Goal: Check status: Check status

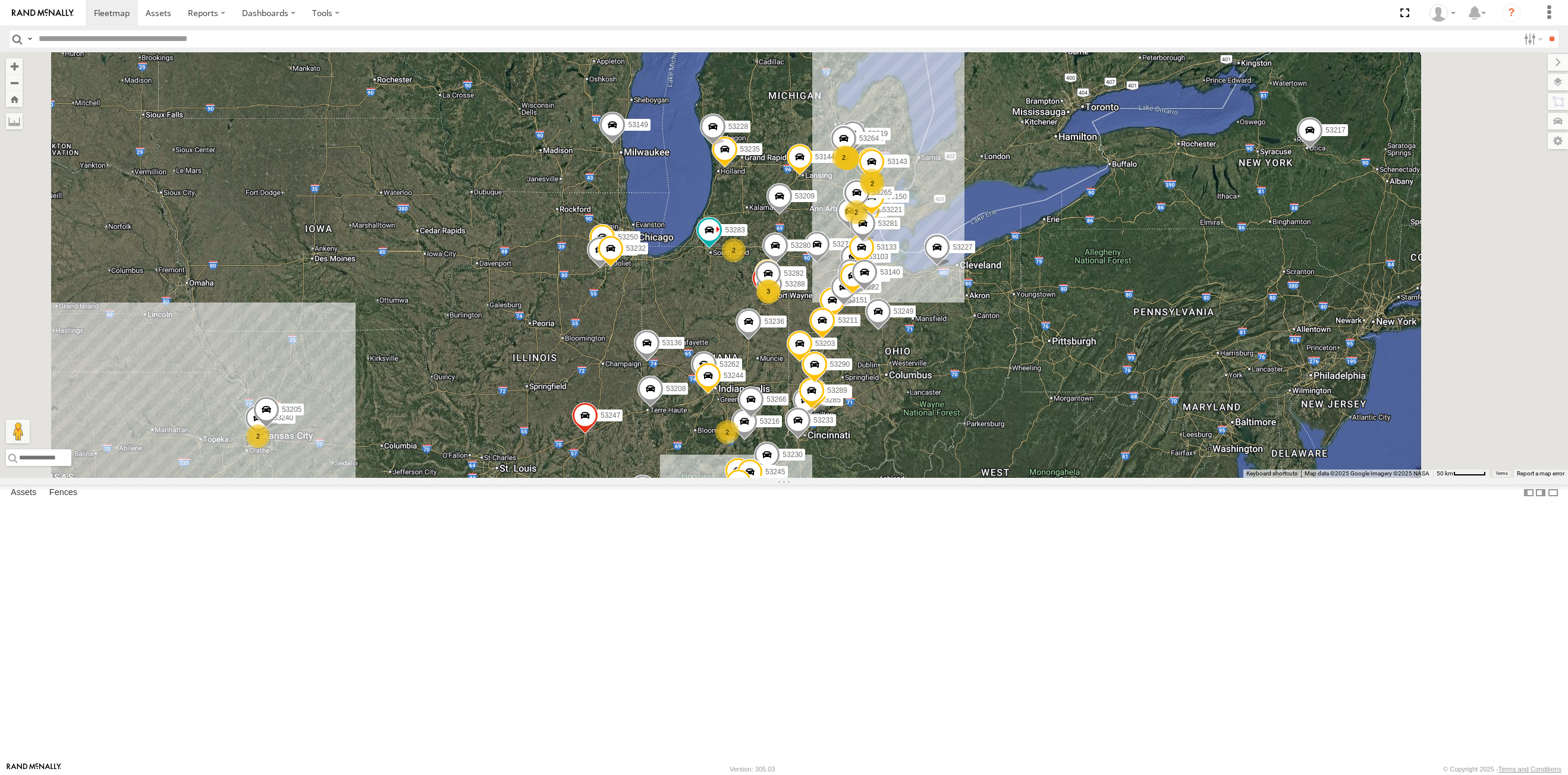
select select "**********"
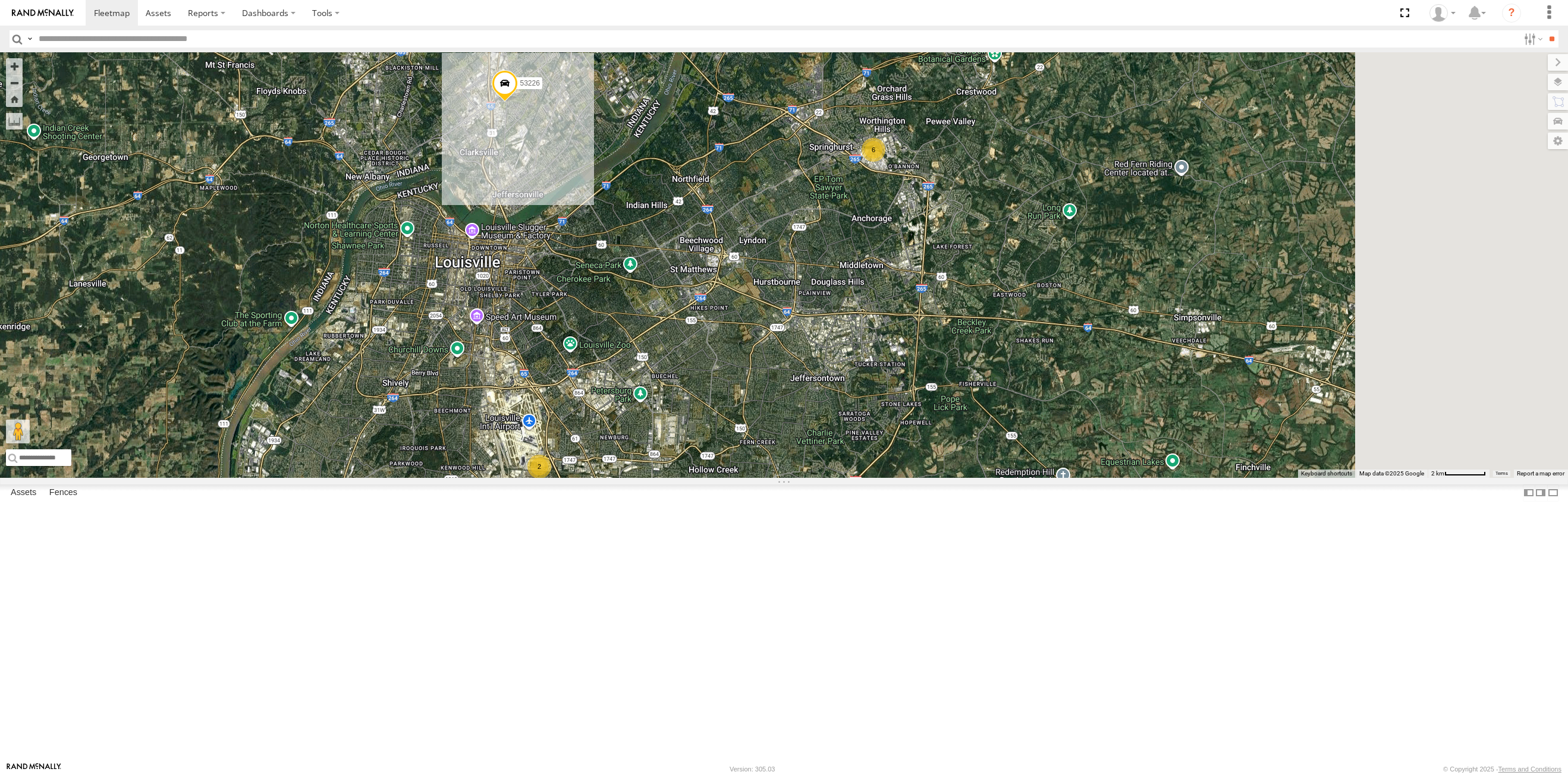
drag, startPoint x: 1183, startPoint y: 335, endPoint x: 931, endPoint y: 517, distance: 310.9
click at [919, 478] on div "53215 53271 53263 53280 53216 53255 53230 53149 53262 53247 53209 53285 53151 5…" at bounding box center [784, 265] width 1568 height 426
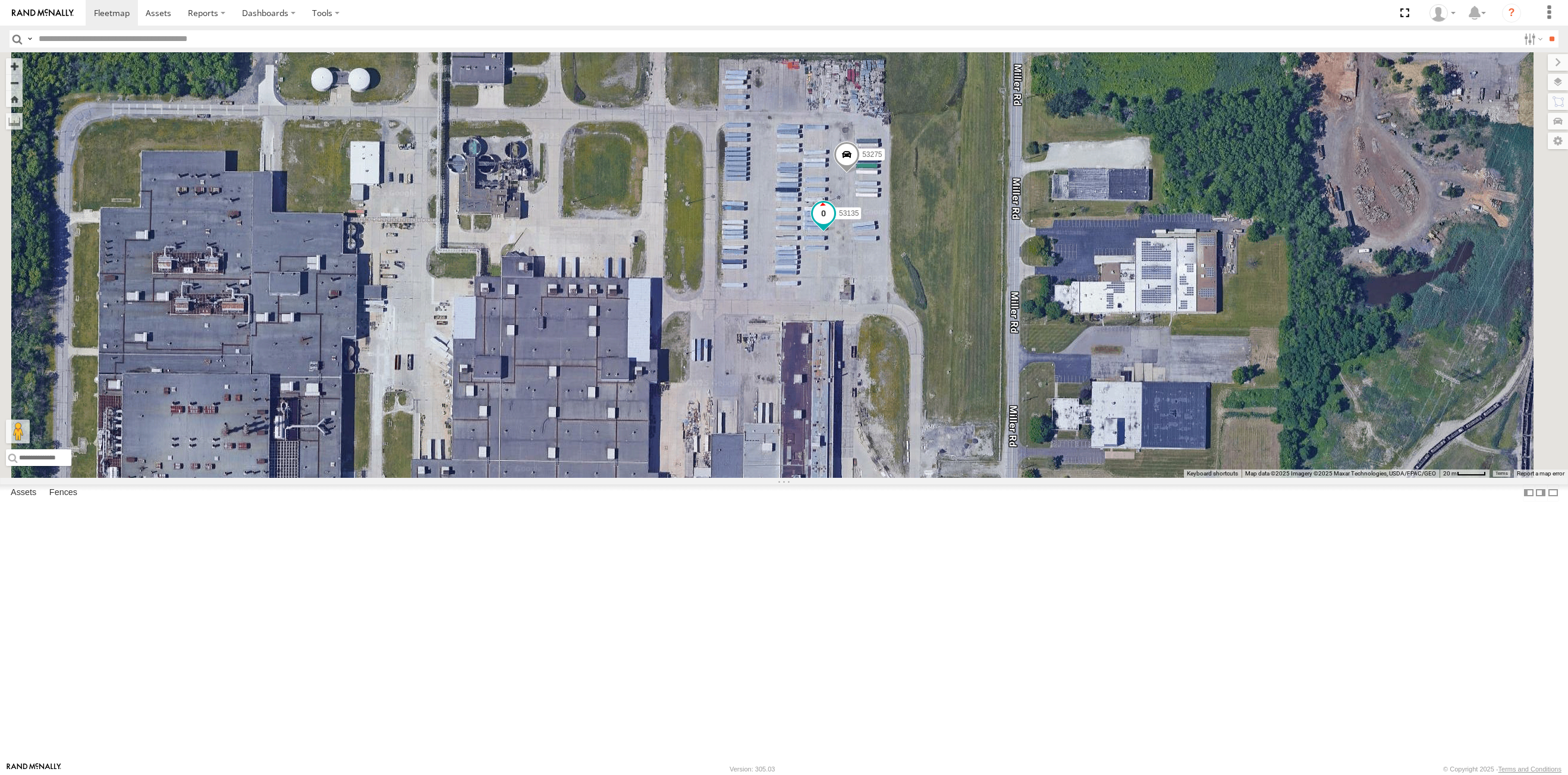
click at [833, 224] on span at bounding box center [823, 214] width 21 height 21
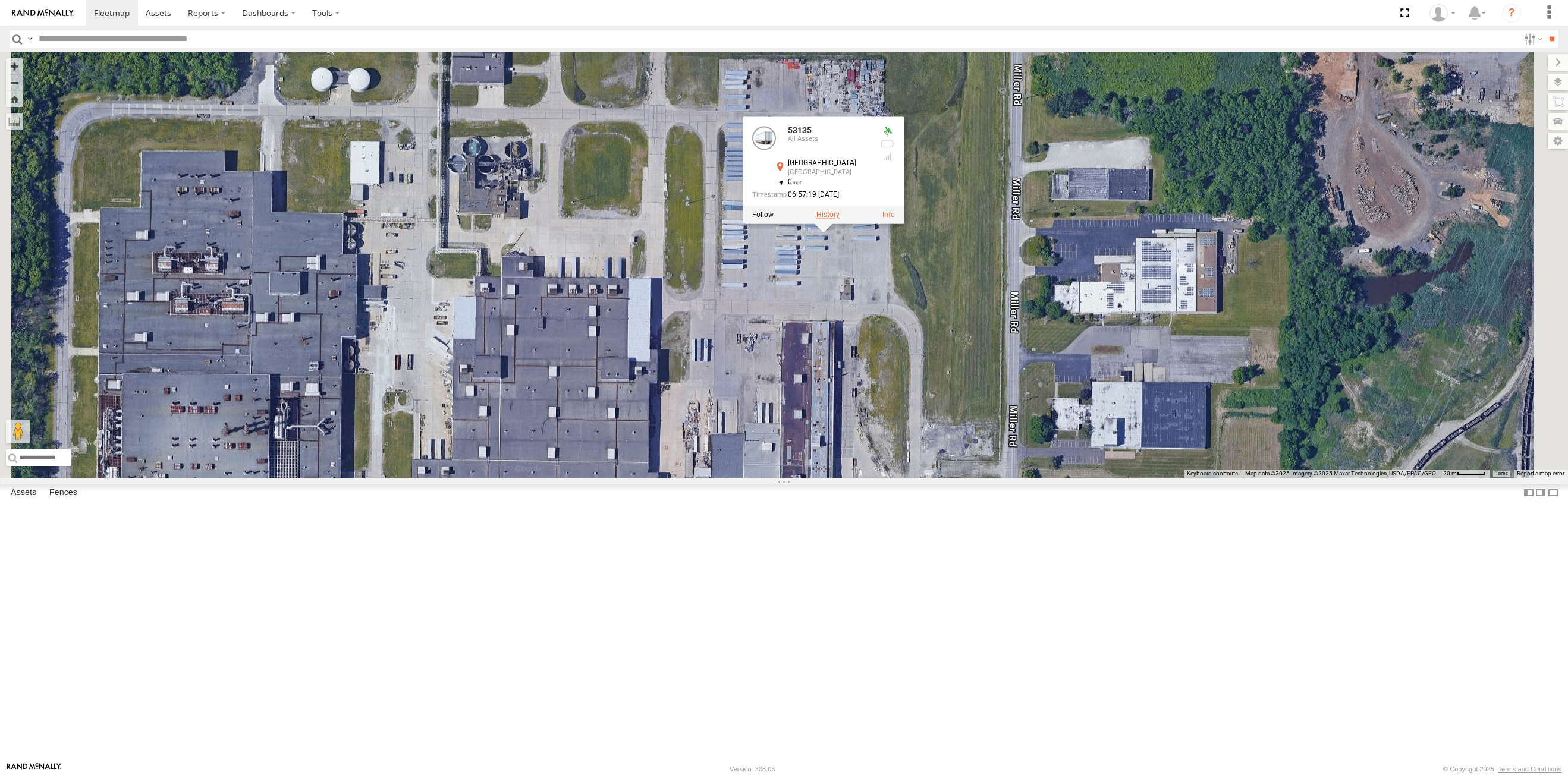
click at [839, 219] on label at bounding box center [827, 215] width 23 height 8
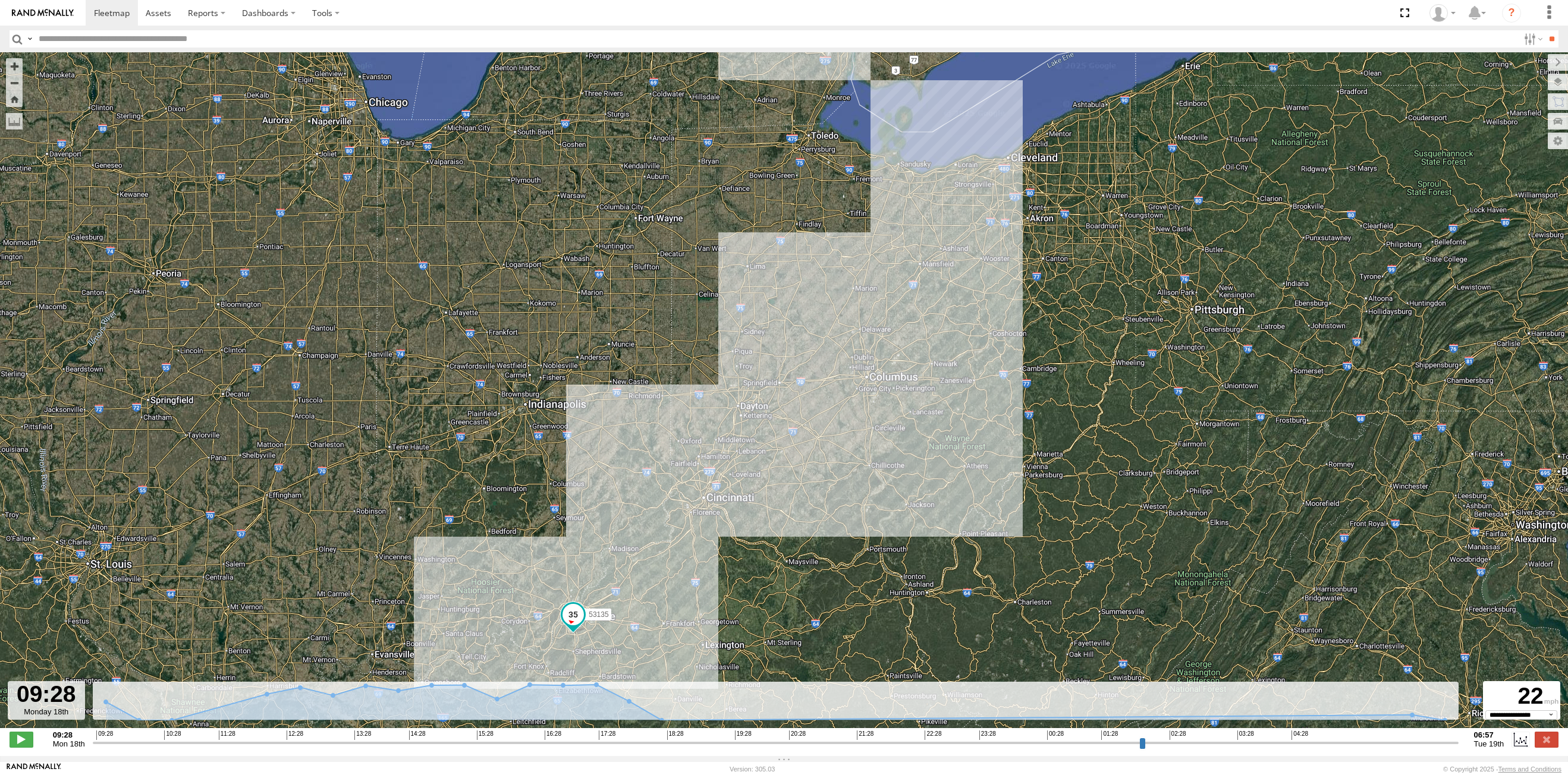
click at [19, 42] on input "button" at bounding box center [17, 39] width 15 height 18
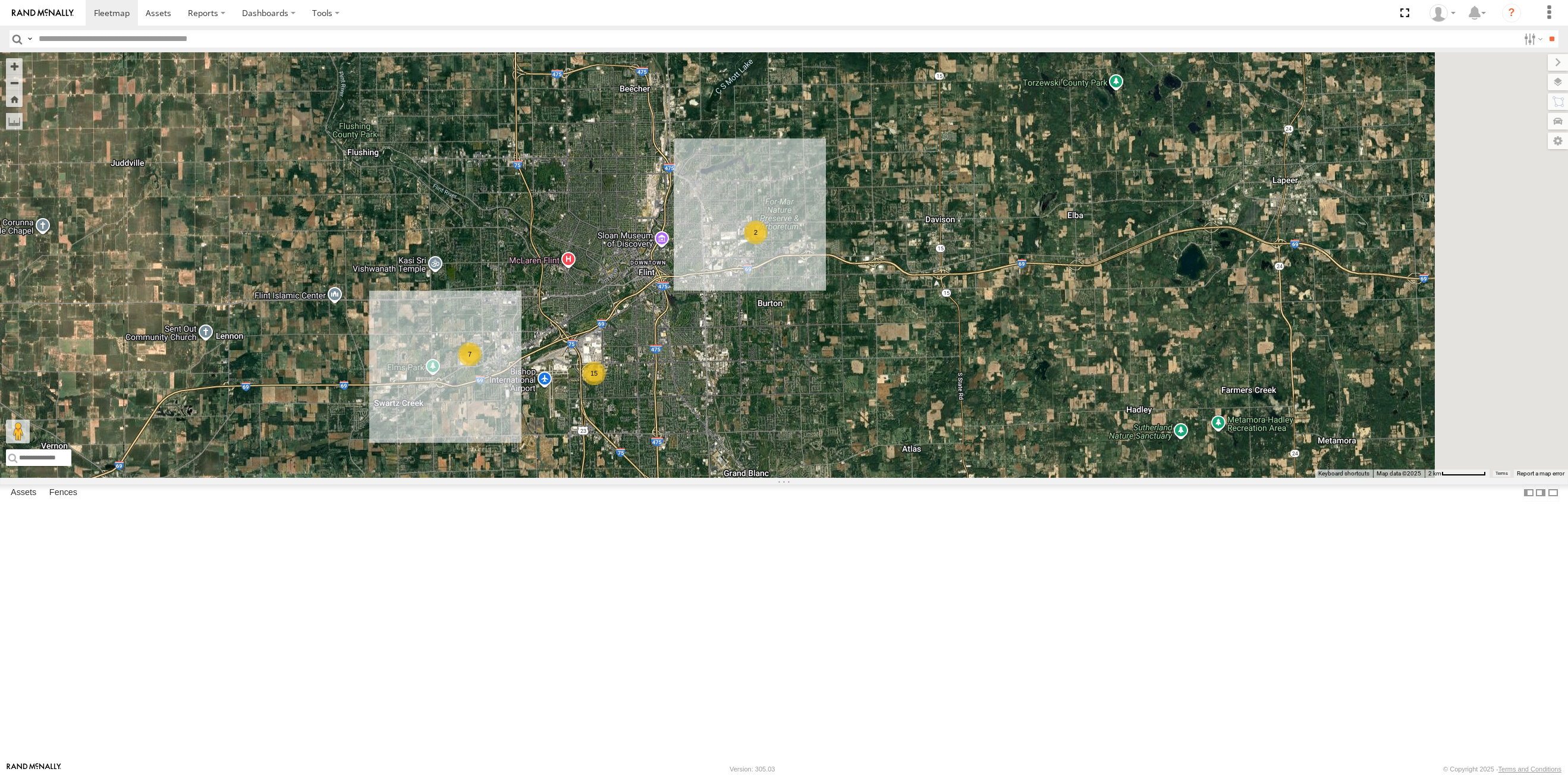
drag, startPoint x: 1196, startPoint y: 125, endPoint x: 1000, endPoint y: 414, distance: 349.2
click at [1000, 414] on div "53215 53243 53234 53271 53280 53216 53242 53223 53230 53149 53262 53247 53209 5…" at bounding box center [784, 265] width 1568 height 426
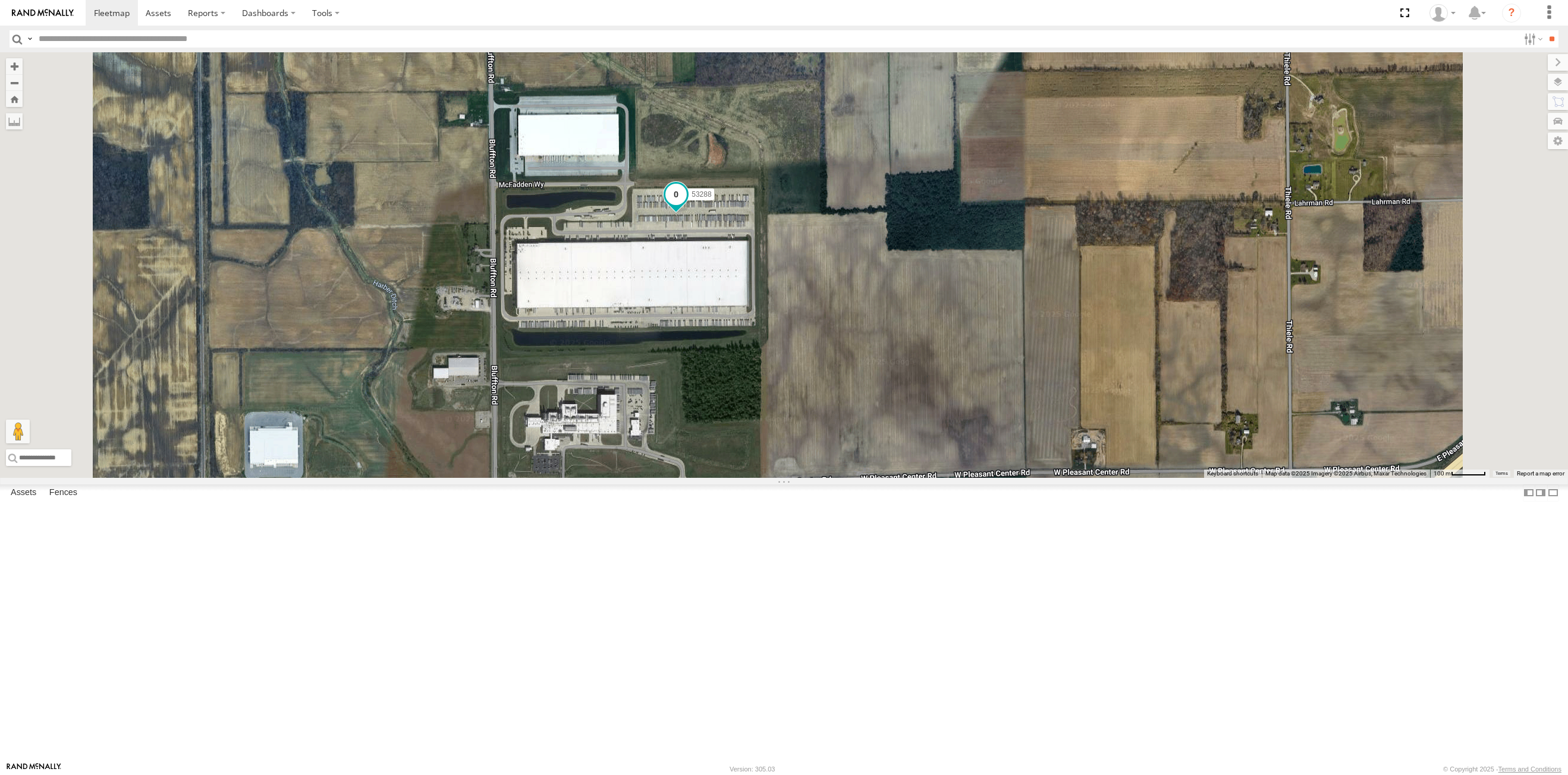
click at [687, 206] on span at bounding box center [676, 195] width 21 height 21
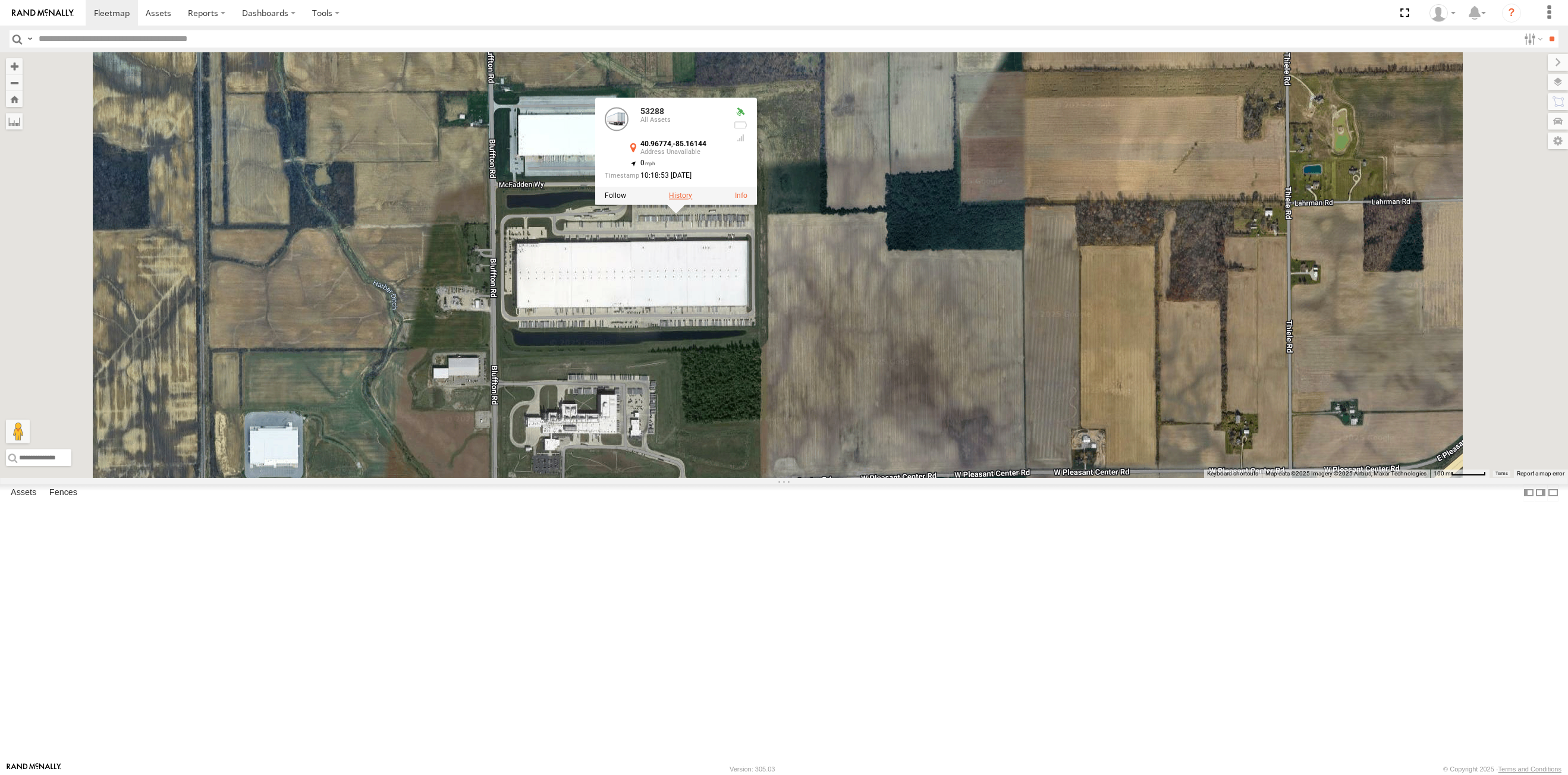
click at [692, 201] on label at bounding box center [681, 195] width 23 height 8
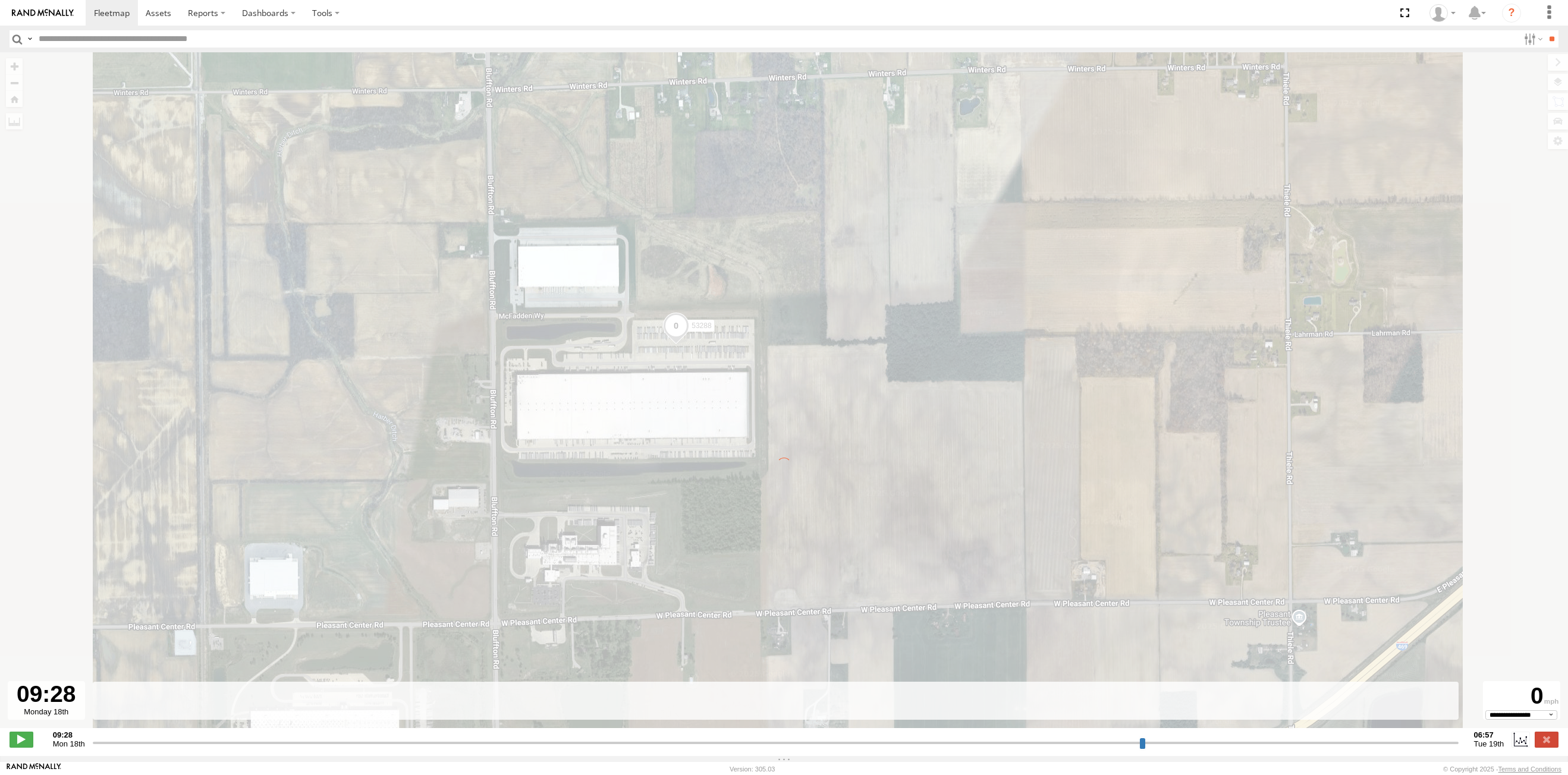
type input "**********"
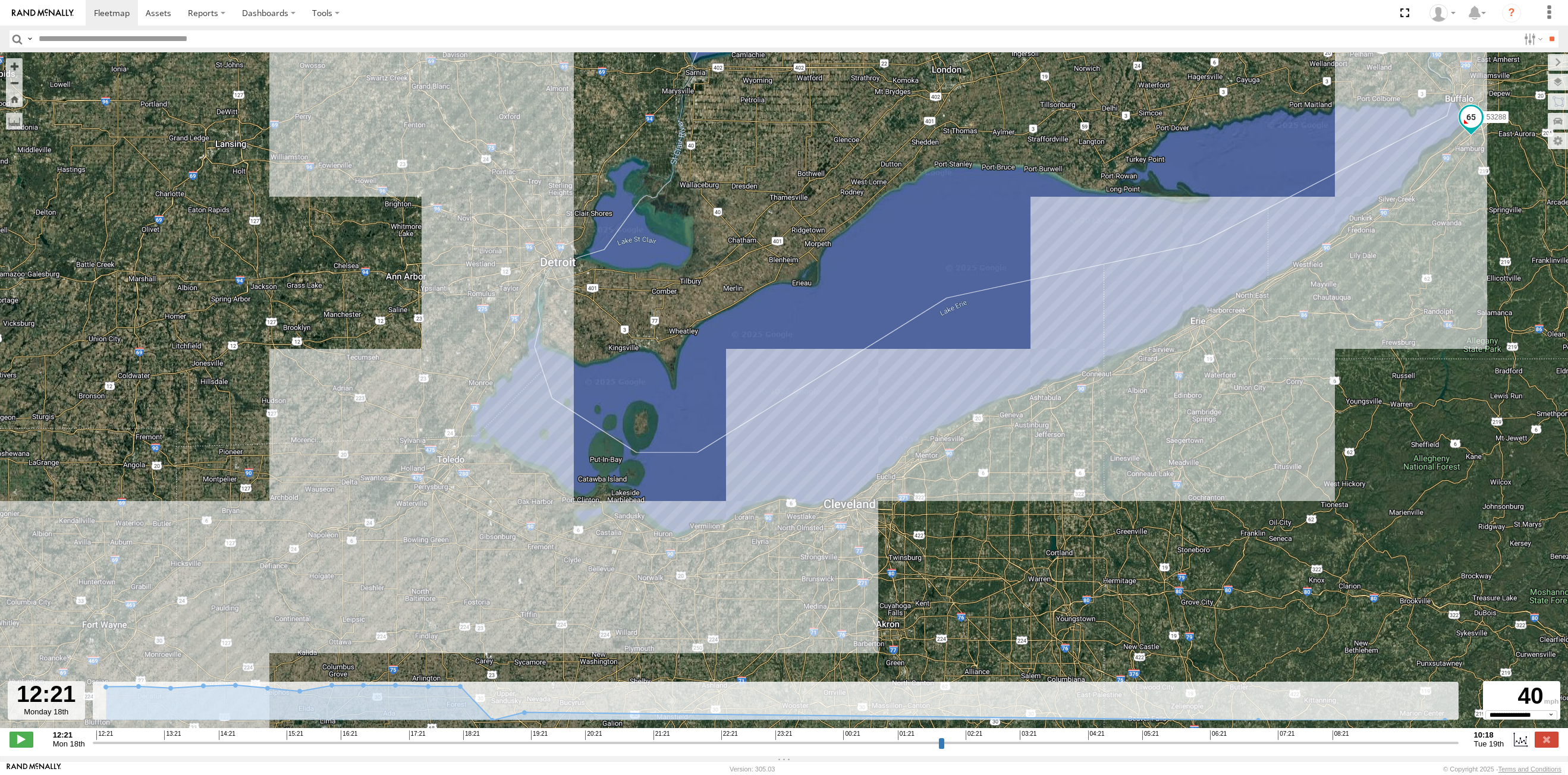
click at [16, 34] on input "button" at bounding box center [17, 39] width 15 height 18
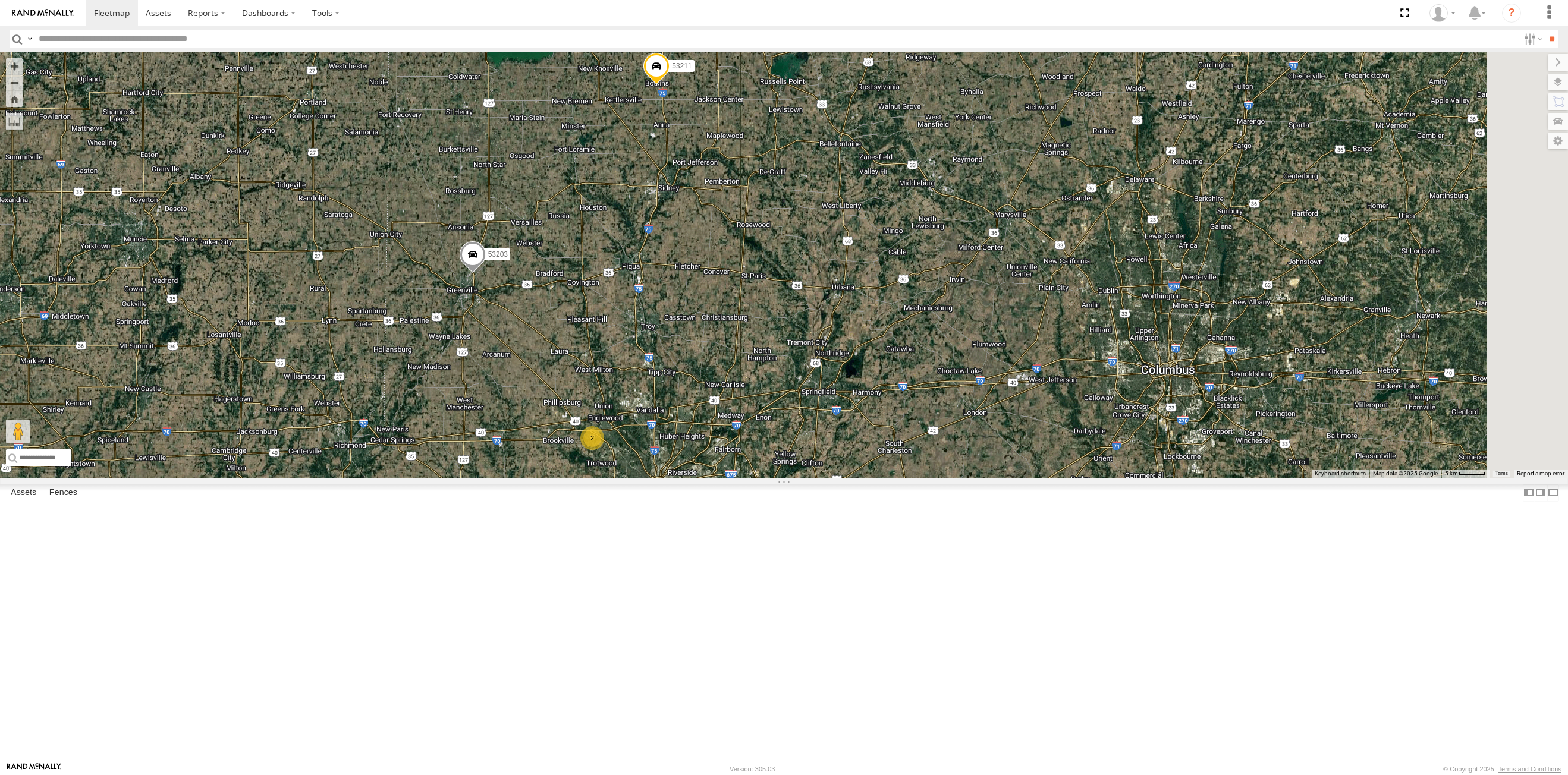
drag, startPoint x: 798, startPoint y: 467, endPoint x: 749, endPoint y: 348, distance: 128.7
click at [749, 348] on div "53215 53271 53280 53149 53247 53210 53203 53217 53208 53235 53228 53282 53236 5…" at bounding box center [784, 265] width 1568 height 426
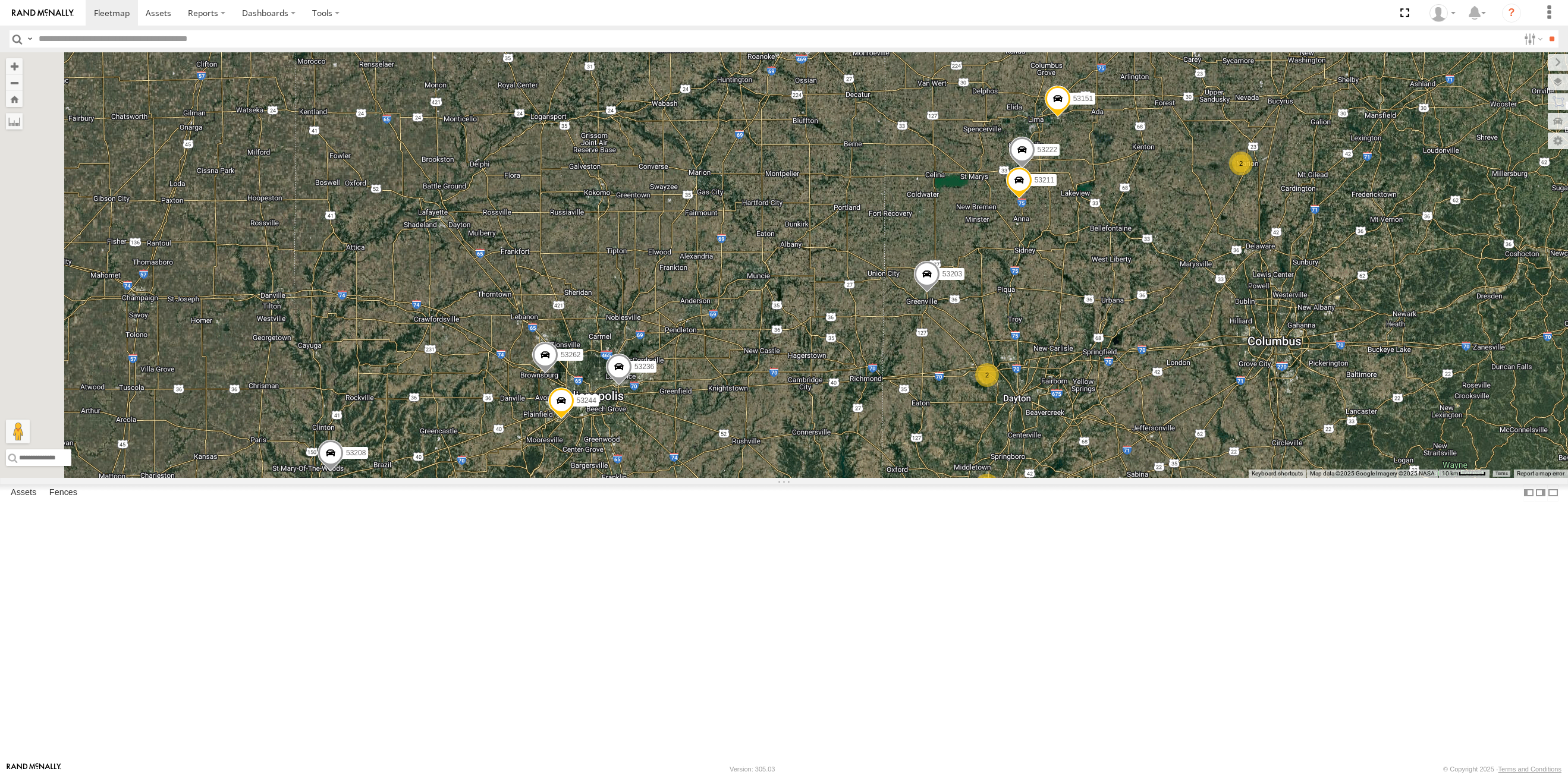
drag, startPoint x: 638, startPoint y: 519, endPoint x: 1056, endPoint y: 496, distance: 418.6
click at [1056, 478] on div "53215 53271 53280 53149 53247 53210 53203 53217 53208 53235 53228 53282 53236 5…" at bounding box center [784, 265] width 1568 height 426
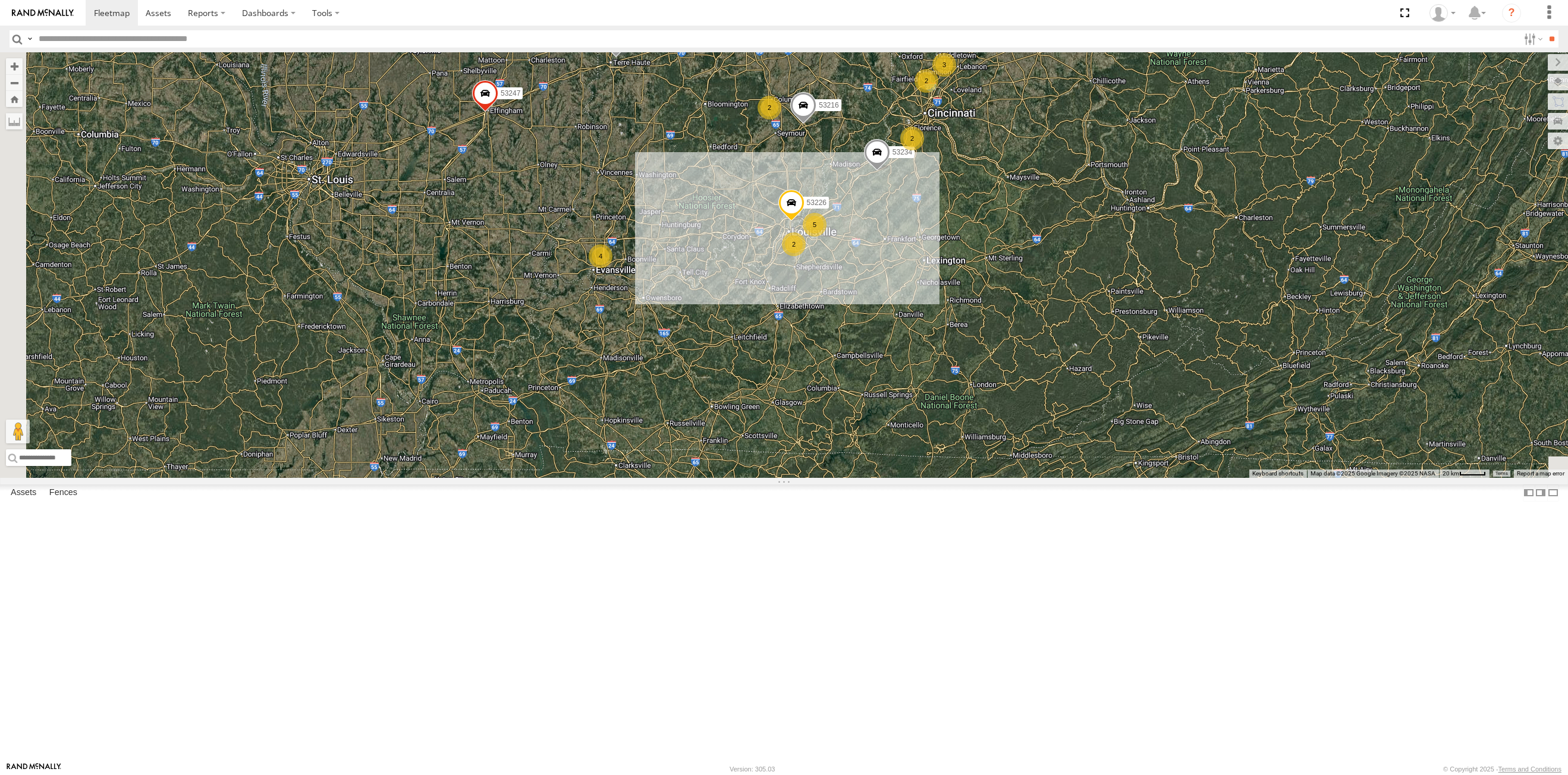
drag, startPoint x: 604, startPoint y: 612, endPoint x: 794, endPoint y: 330, distance: 340.0
click at [794, 330] on div "53215 53271 53280 53149 53247 53210 53203 53217 53208 53235 53228 53282 53236 5…" at bounding box center [784, 265] width 1568 height 426
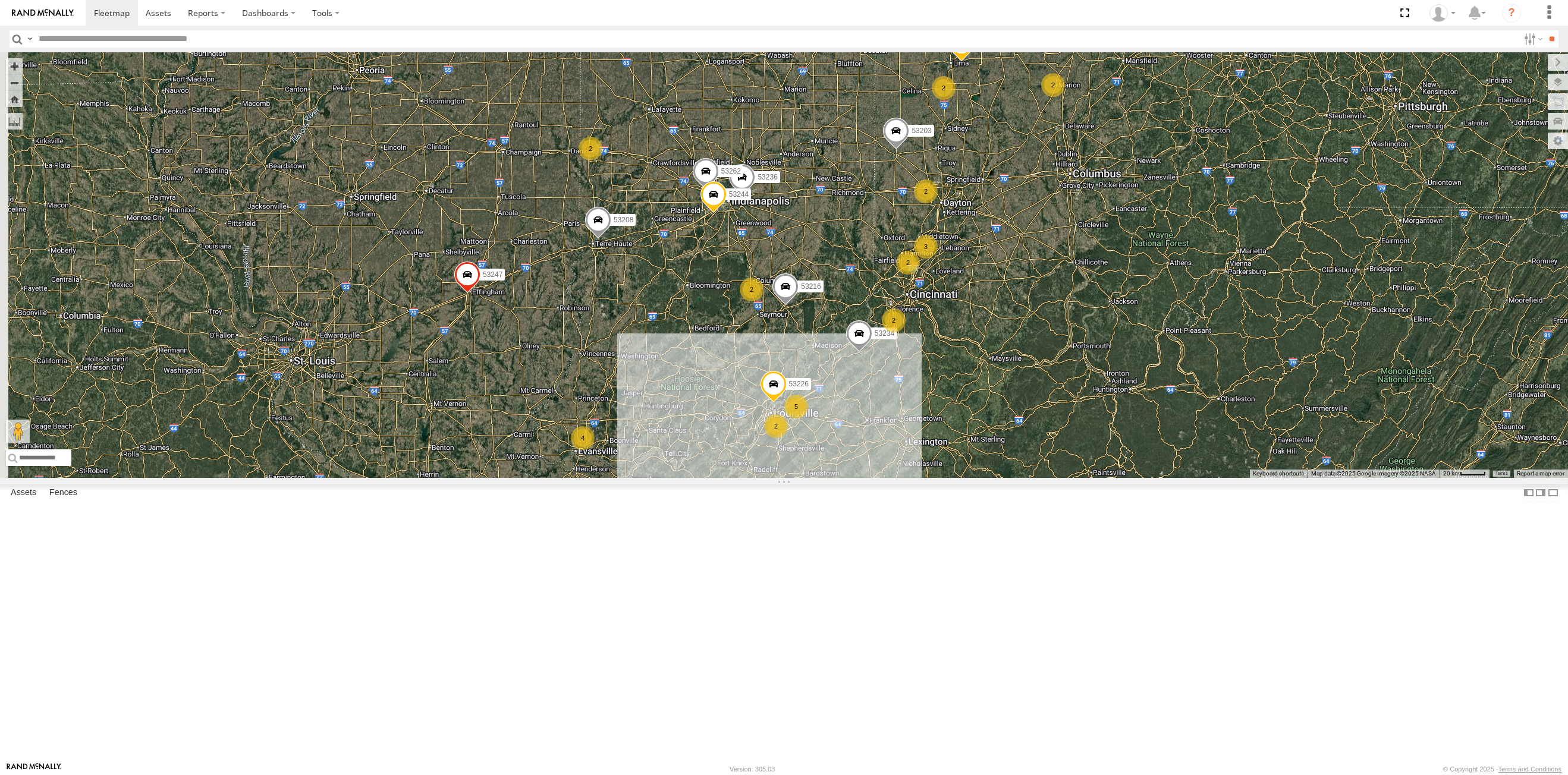
drag, startPoint x: 768, startPoint y: 498, endPoint x: 769, endPoint y: 513, distance: 15.0
click at [769, 478] on div "53215 53271 53280 53149 53247 53210 53203 53217 53208 53235 53228 53282 53236 5…" at bounding box center [784, 265] width 1568 height 426
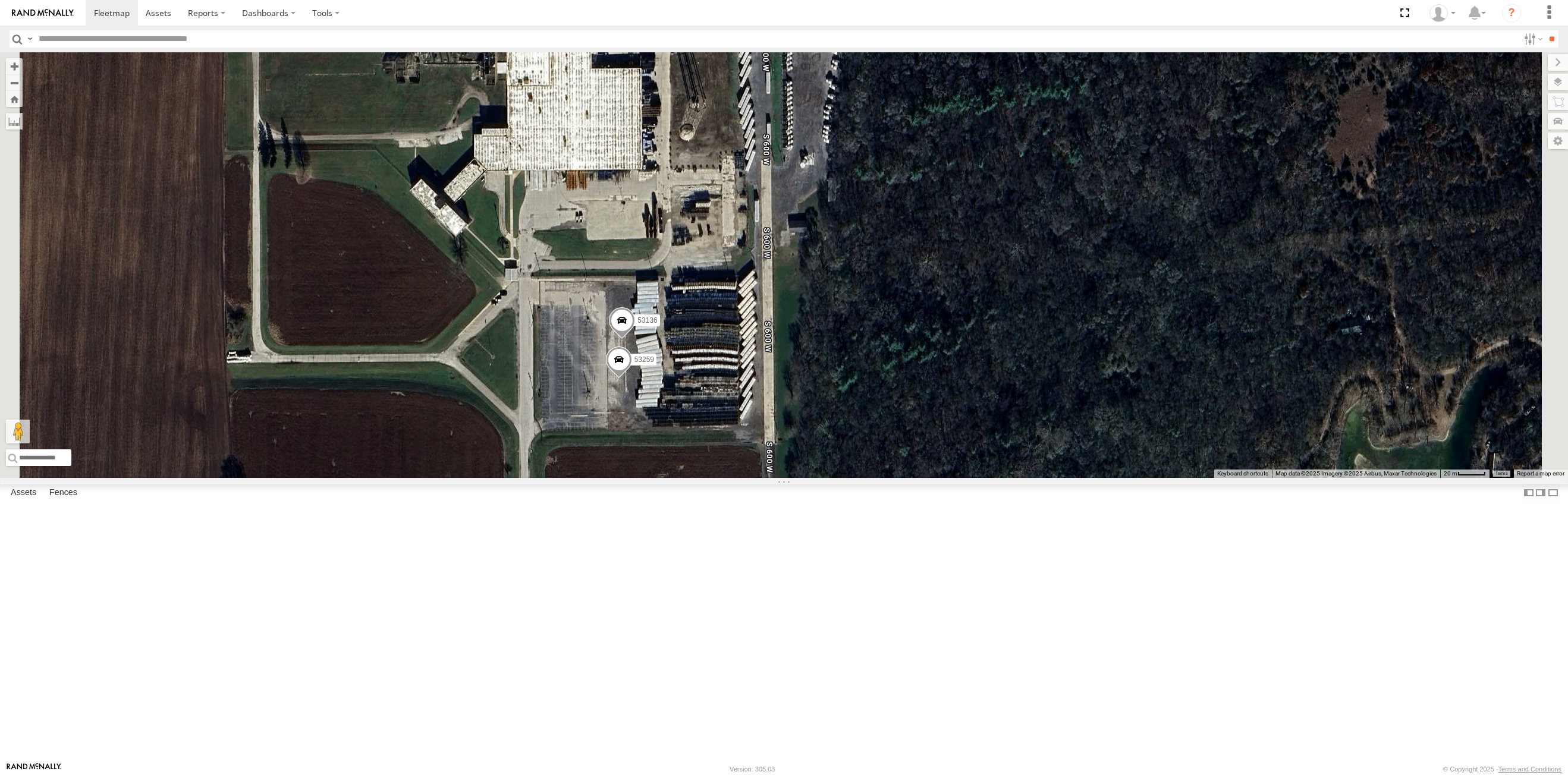
drag, startPoint x: 617, startPoint y: 379, endPoint x: 595, endPoint y: 314, distance: 68.6
click at [595, 314] on div "53215 53271 53280 53149 53247 53210 53203 53217 53208 53235 53228 53282 53236 5…" at bounding box center [784, 265] width 1568 height 426
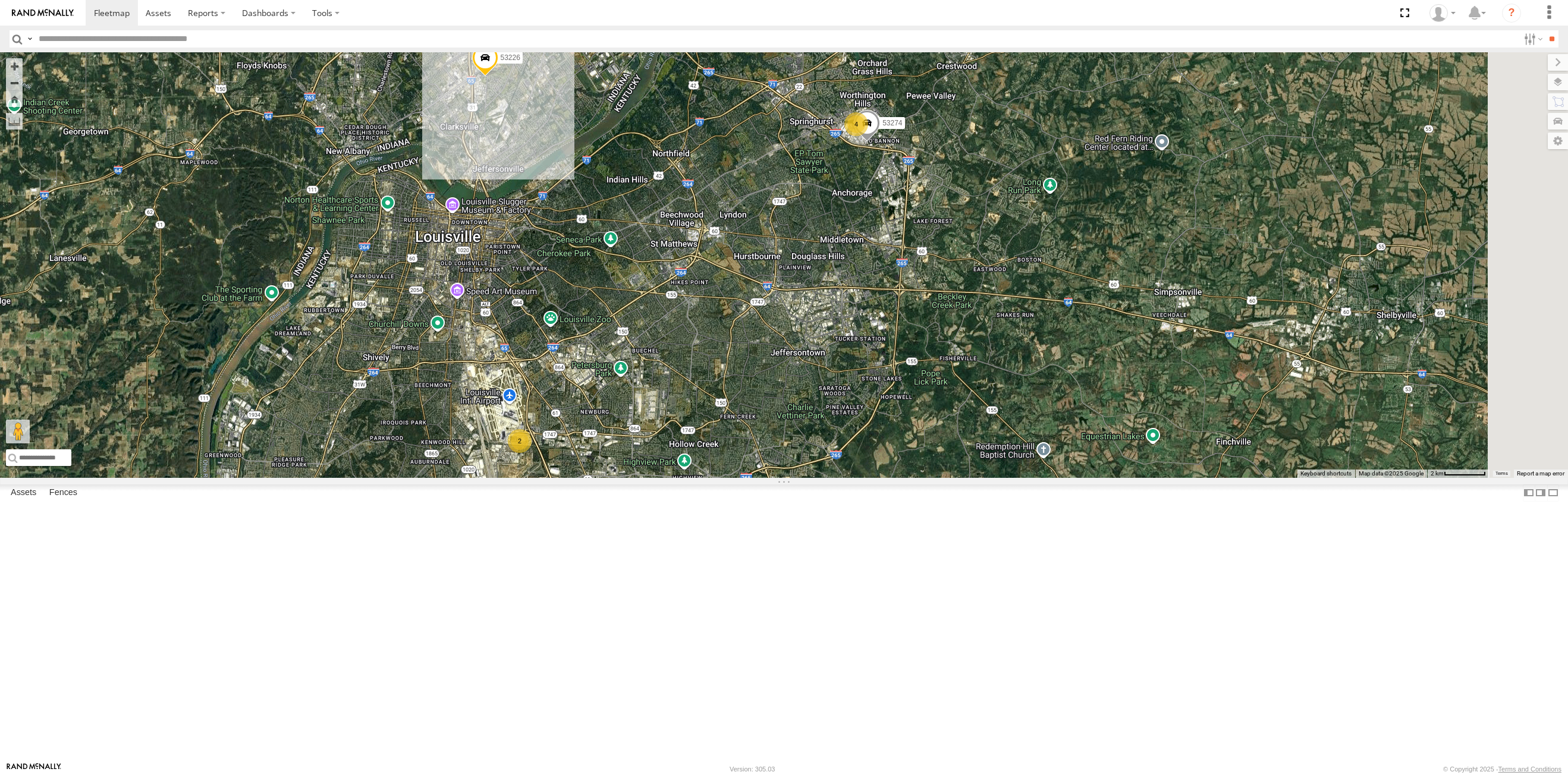
drag, startPoint x: 814, startPoint y: 624, endPoint x: 702, endPoint y: 307, distance: 336.2
click at [776, 478] on div "53215 53234 53271 53263 53280 53216 53255 53149 53262 53247 53209 53222 53210 5…" at bounding box center [784, 265] width 1568 height 426
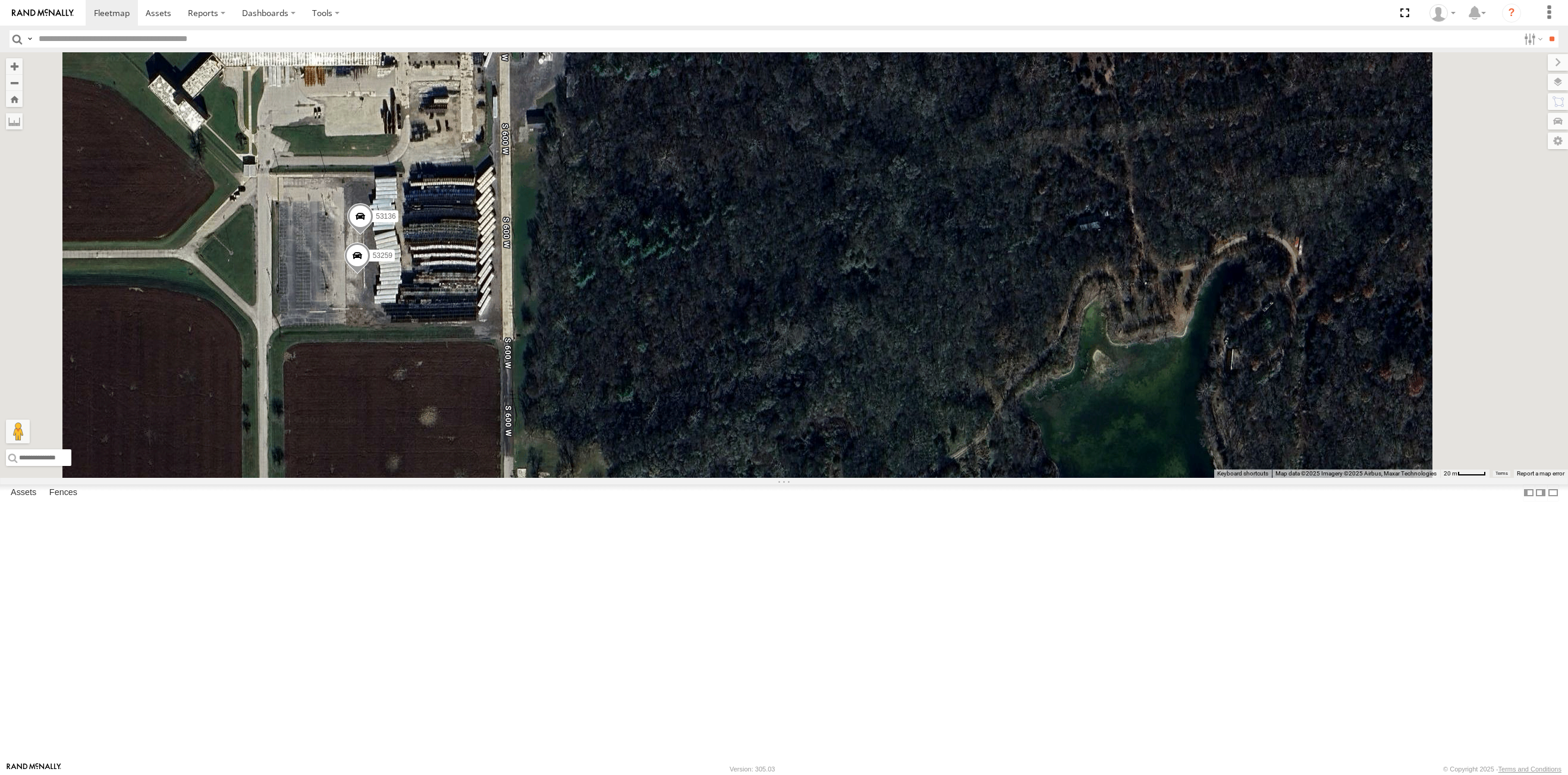
select select "**********"
